Goal: Ask a question

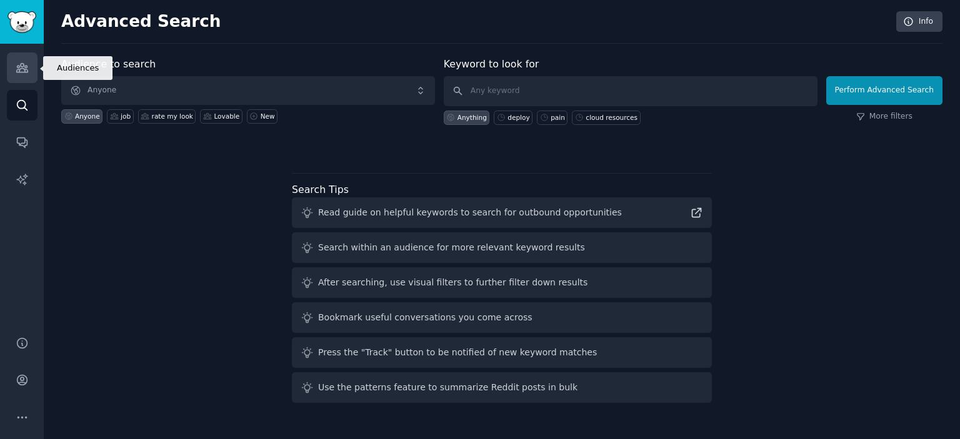
click at [23, 63] on icon "Sidebar" at bounding box center [22, 67] width 13 height 13
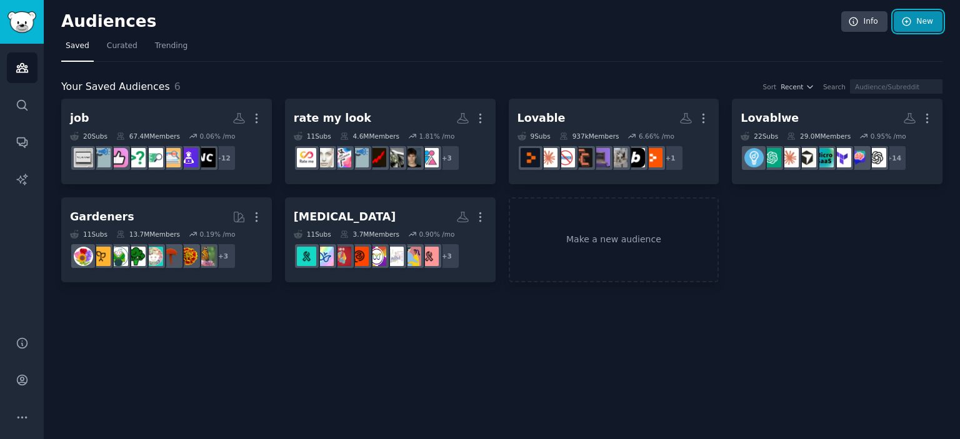
click at [904, 17] on icon at bounding box center [906, 21] width 11 height 11
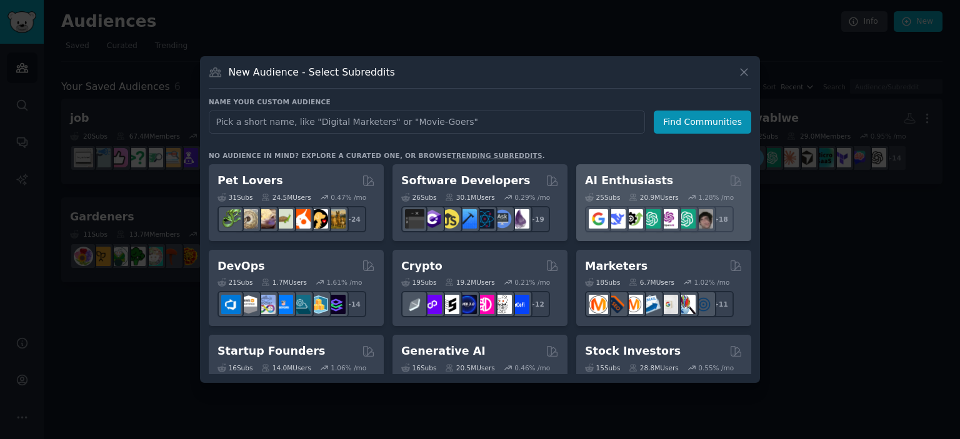
click at [719, 184] on div "AI Enthusiasts" at bounding box center [664, 181] width 158 height 16
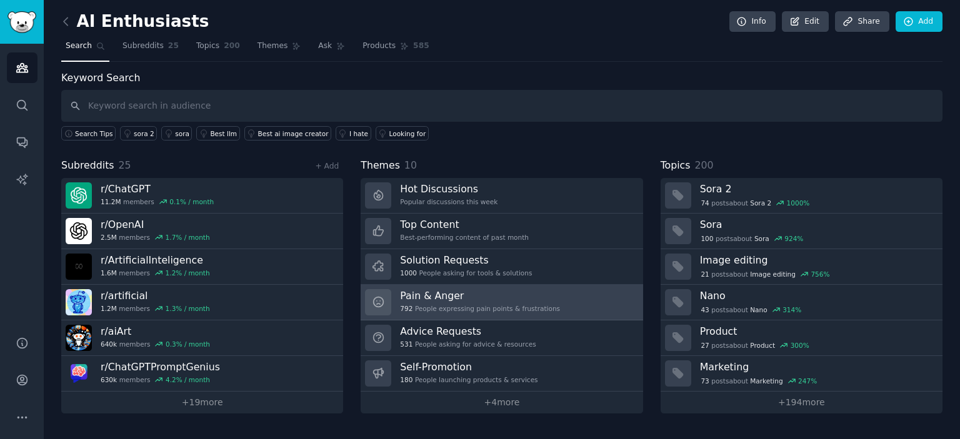
click at [465, 294] on h3 "Pain & Anger" at bounding box center [480, 295] width 160 height 13
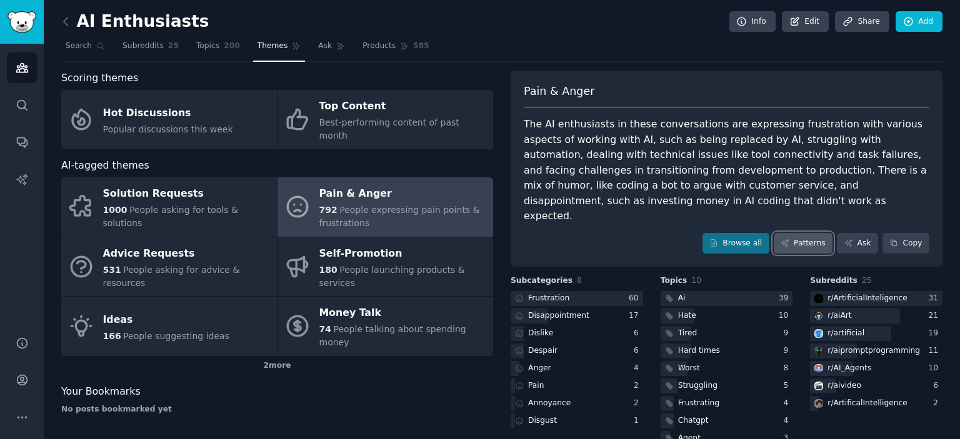
click at [818, 233] on link "Patterns" at bounding box center [803, 243] width 59 height 21
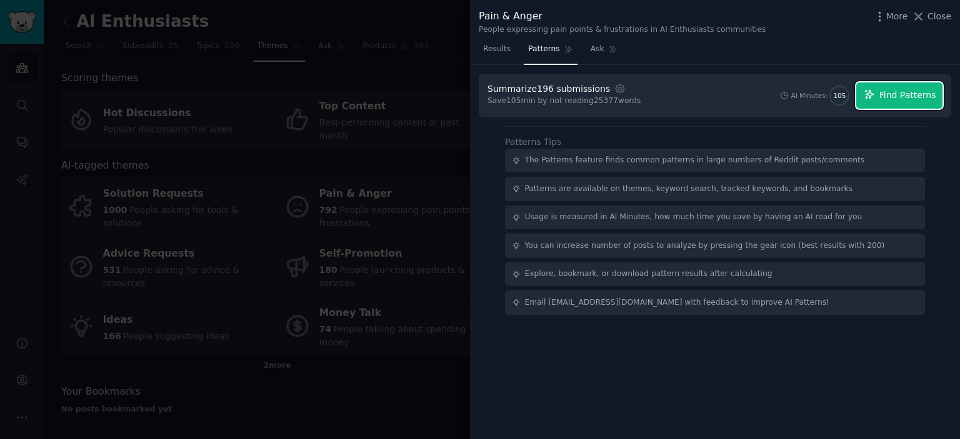
click at [908, 97] on span "Find Patterns" at bounding box center [907, 95] width 57 height 13
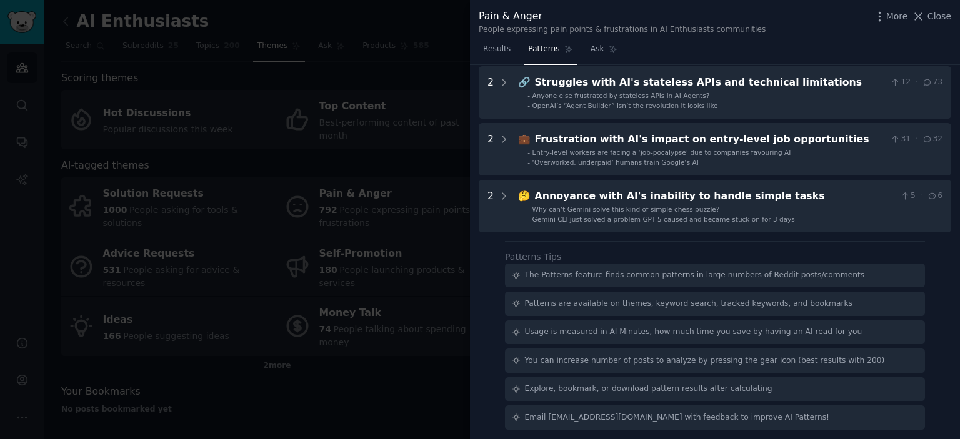
scroll to position [454, 0]
click at [404, 206] on div at bounding box center [480, 219] width 960 height 439
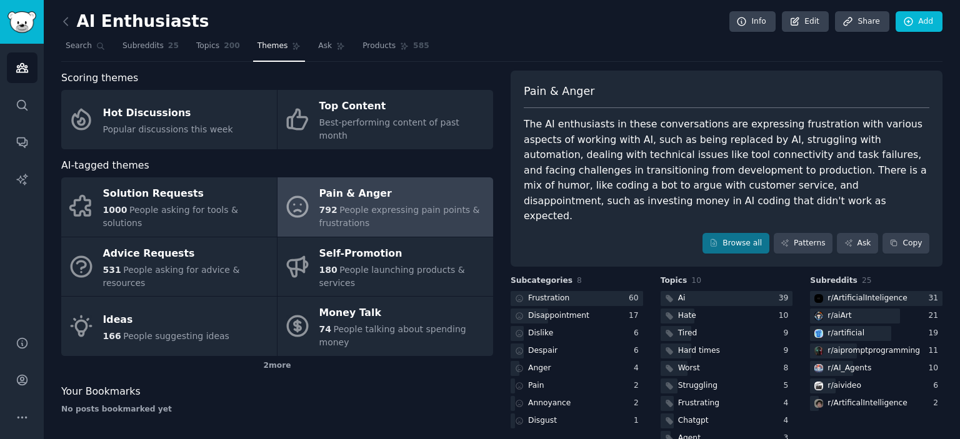
click at [66, 29] on link at bounding box center [69, 22] width 16 height 20
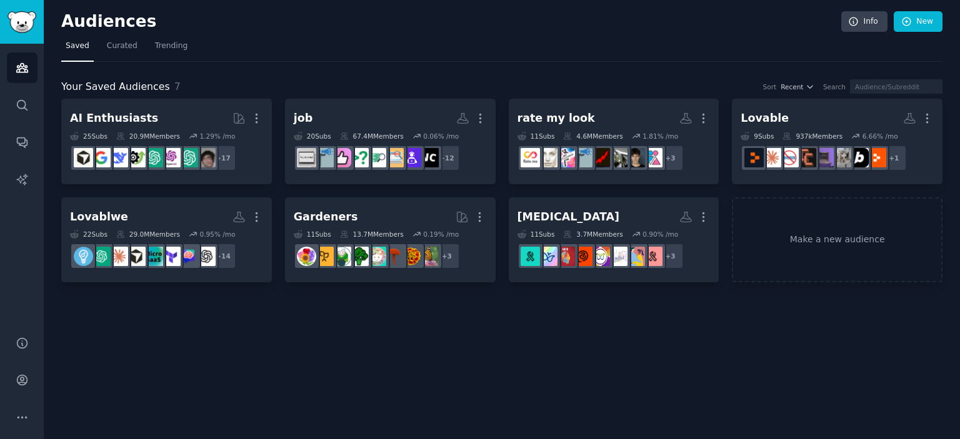
click at [66, 29] on h2 "Audiences" at bounding box center [451, 22] width 780 height 20
click at [28, 112] on link "Search" at bounding box center [22, 105] width 31 height 31
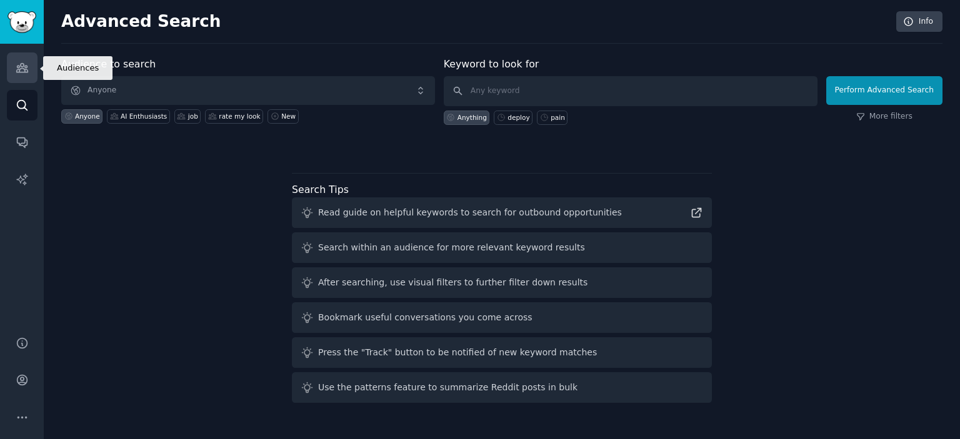
click at [23, 66] on icon "Sidebar" at bounding box center [21, 68] width 11 height 9
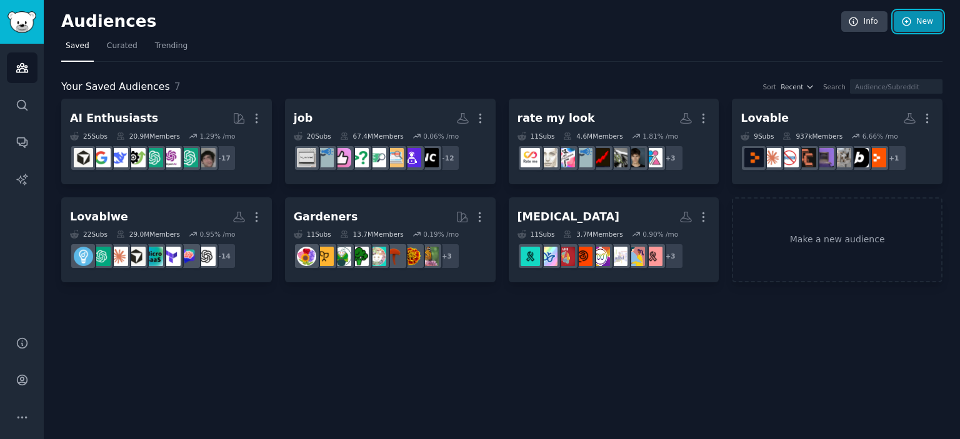
click at [936, 24] on link "New" at bounding box center [918, 21] width 49 height 21
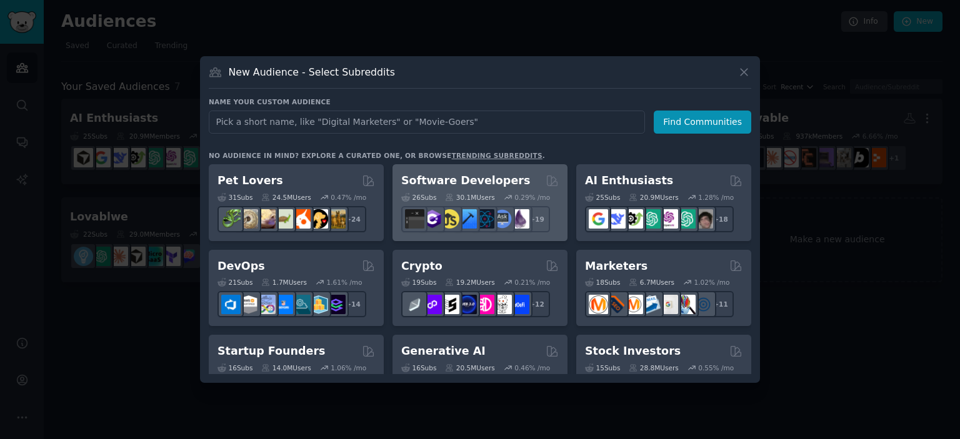
click at [534, 184] on div "Software Developers Curated by GummySearch" at bounding box center [480, 181] width 158 height 16
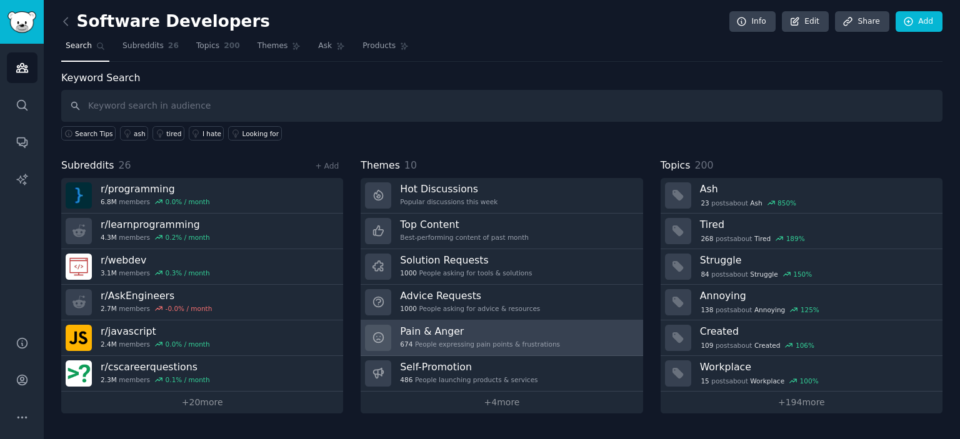
click at [456, 330] on h3 "Pain & Anger" at bounding box center [480, 331] width 160 height 13
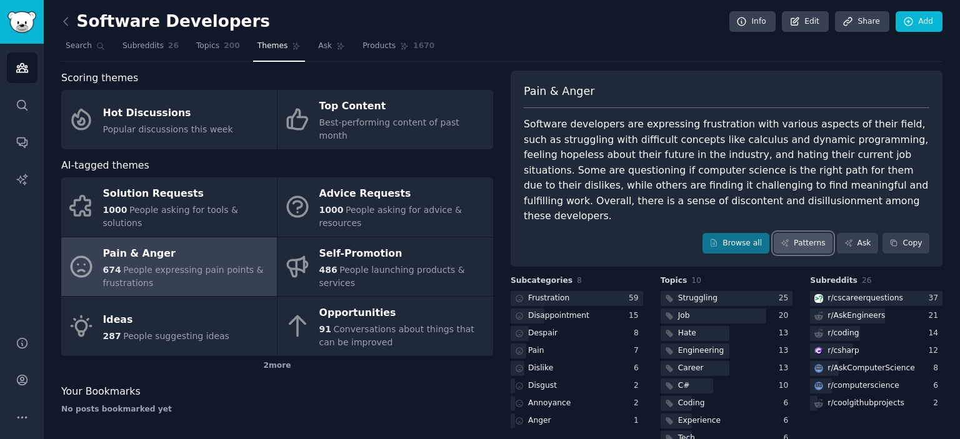
click at [808, 233] on link "Patterns" at bounding box center [803, 243] width 59 height 21
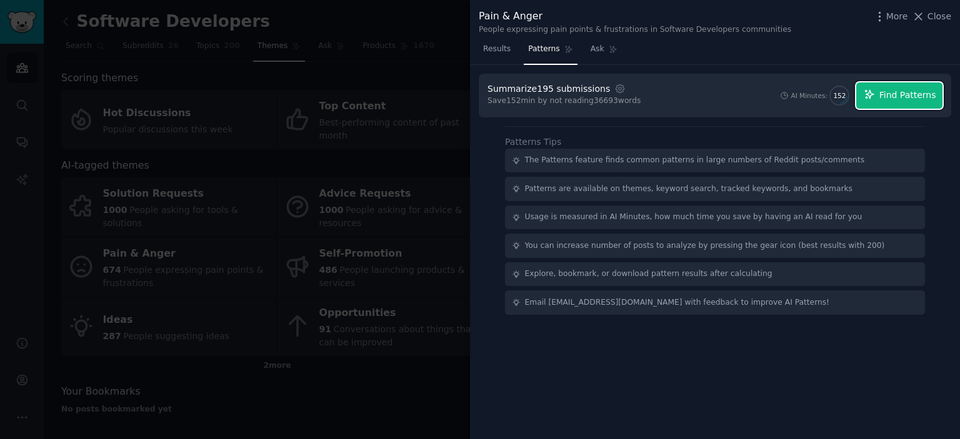
click at [906, 93] on span "Find Patterns" at bounding box center [907, 95] width 57 height 13
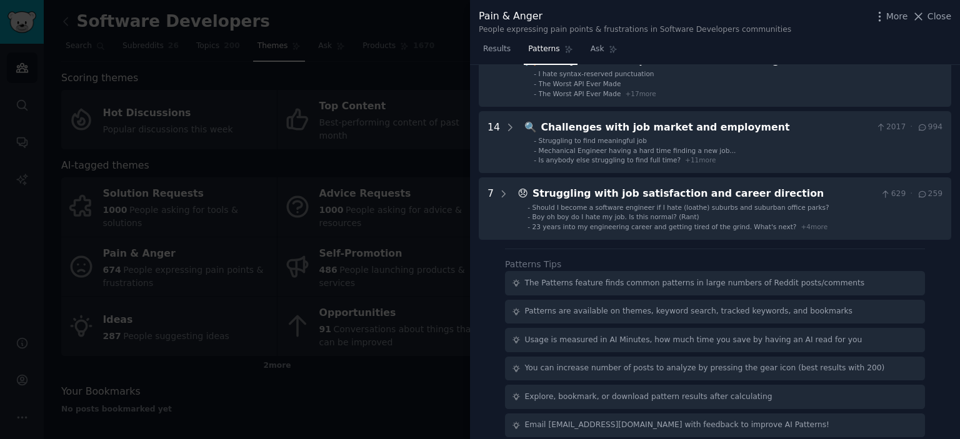
scroll to position [279, 0]
click at [598, 60] on link "Ask" at bounding box center [604, 52] width 36 height 26
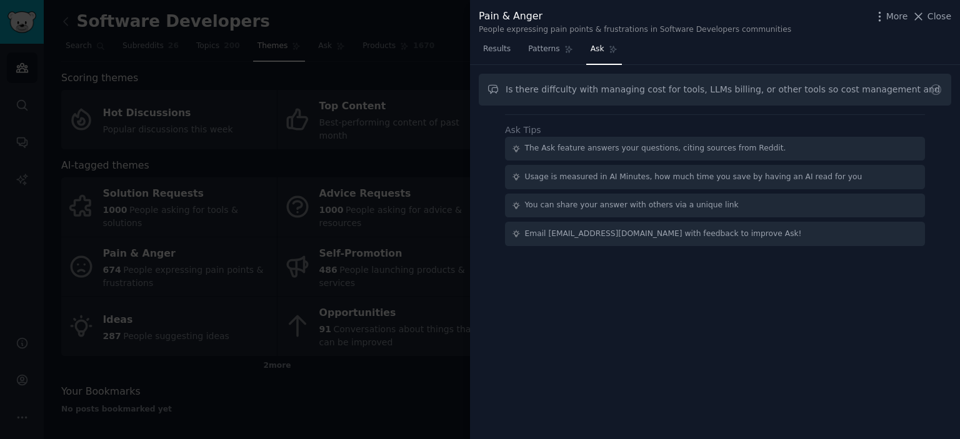
type input "Is there diffculty with managing cost for tools, LLMs billing, or other tools s…"
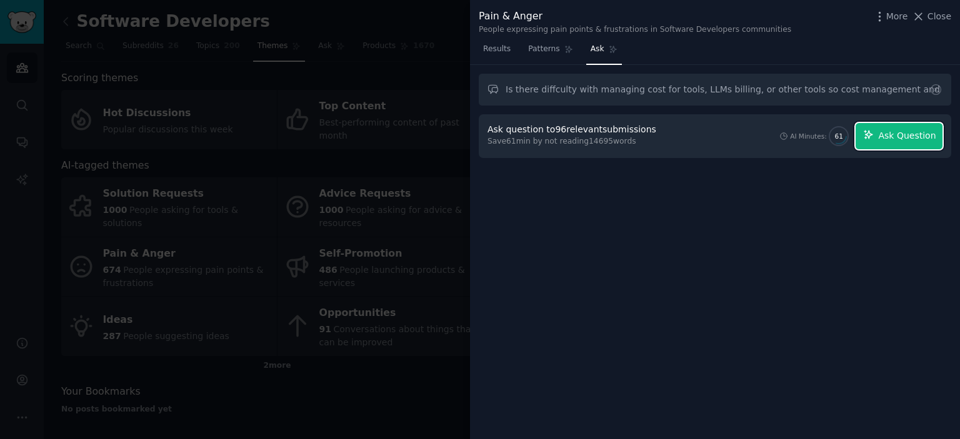
click at [909, 138] on span "Ask Question" at bounding box center [907, 135] width 58 height 13
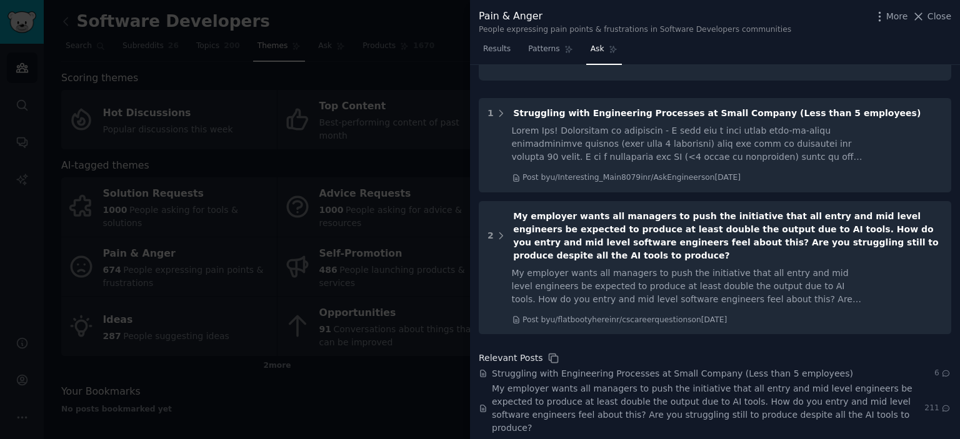
scroll to position [395, 0]
